Goal: Task Accomplishment & Management: Understand process/instructions

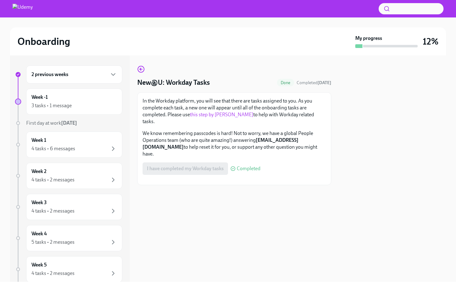
scroll to position [10, 0]
click at [168, 92] on div "In the Workday platform, you will see that there are tasks assigned to you. As …" at bounding box center [234, 138] width 194 height 93
click at [84, 100] on div "Week -1 3 tasks • 1 message" at bounding box center [73, 102] width 85 height 16
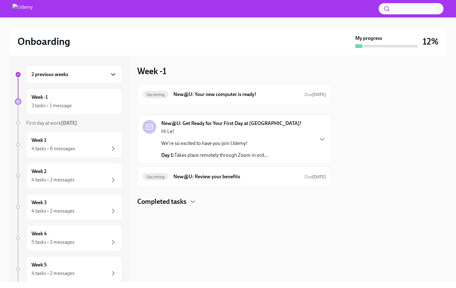
click at [109, 75] on icon "button" at bounding box center [112, 74] width 7 height 7
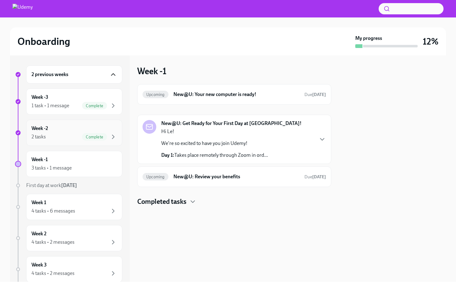
click at [90, 130] on div "Week -2 2 tasks Complete" at bounding box center [73, 133] width 85 height 16
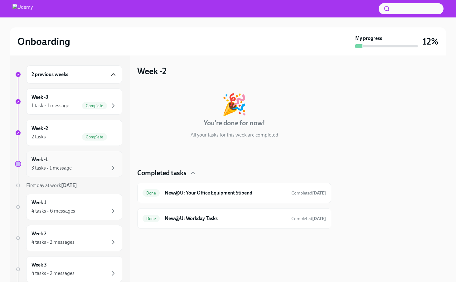
click at [101, 164] on div "Week -1 3 tasks • 1 message" at bounding box center [73, 164] width 85 height 16
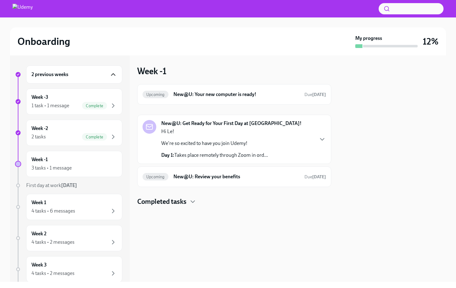
click at [317, 130] on div "New@U: Get Ready for Your First Day at [GEOGRAPHIC_DATA]! Hi Le! We're so excit…" at bounding box center [233, 139] width 183 height 39
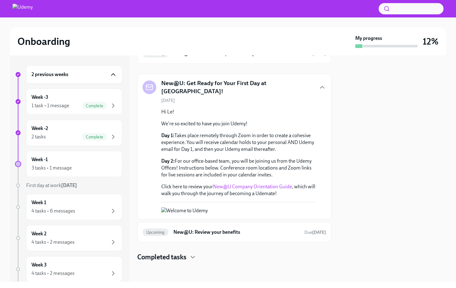
scroll to position [95, 0]
click at [87, 135] on span "Complete" at bounding box center [94, 137] width 25 height 5
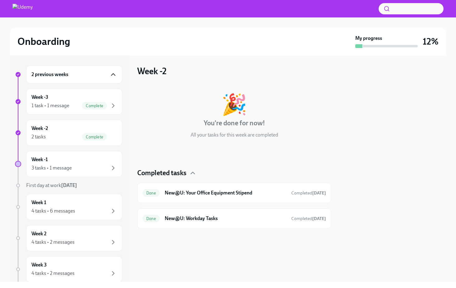
click at [94, 79] on div "2 previous weeks" at bounding box center [74, 74] width 96 height 18
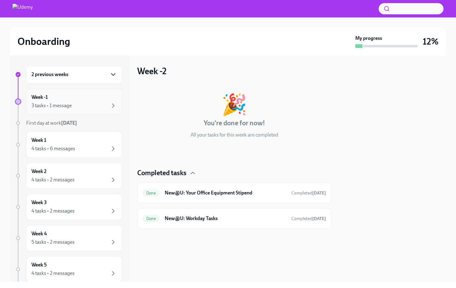
click at [95, 106] on div "3 tasks • 1 message" at bounding box center [73, 105] width 85 height 7
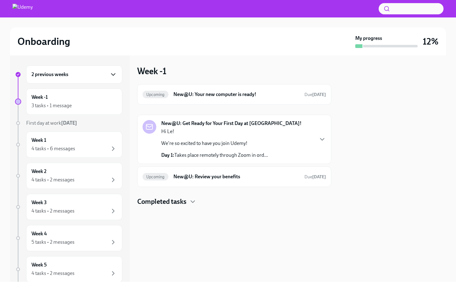
click at [306, 136] on div "New@U: Get Ready for Your First Day at [GEOGRAPHIC_DATA]! Hi Le! We're so excit…" at bounding box center [233, 139] width 183 height 39
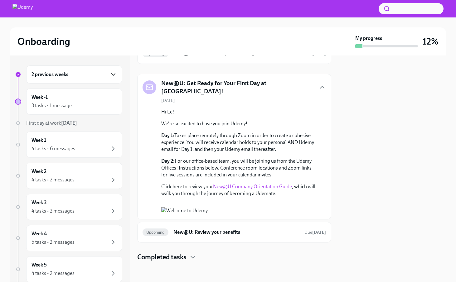
scroll to position [95, 0]
click at [268, 232] on h6 "New@U: Review your benefits" at bounding box center [236, 232] width 126 height 7
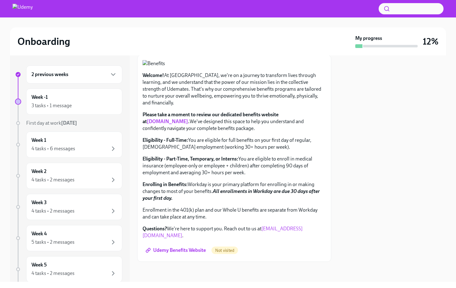
scroll to position [172, 0]
